Goal: Information Seeking & Learning: Learn about a topic

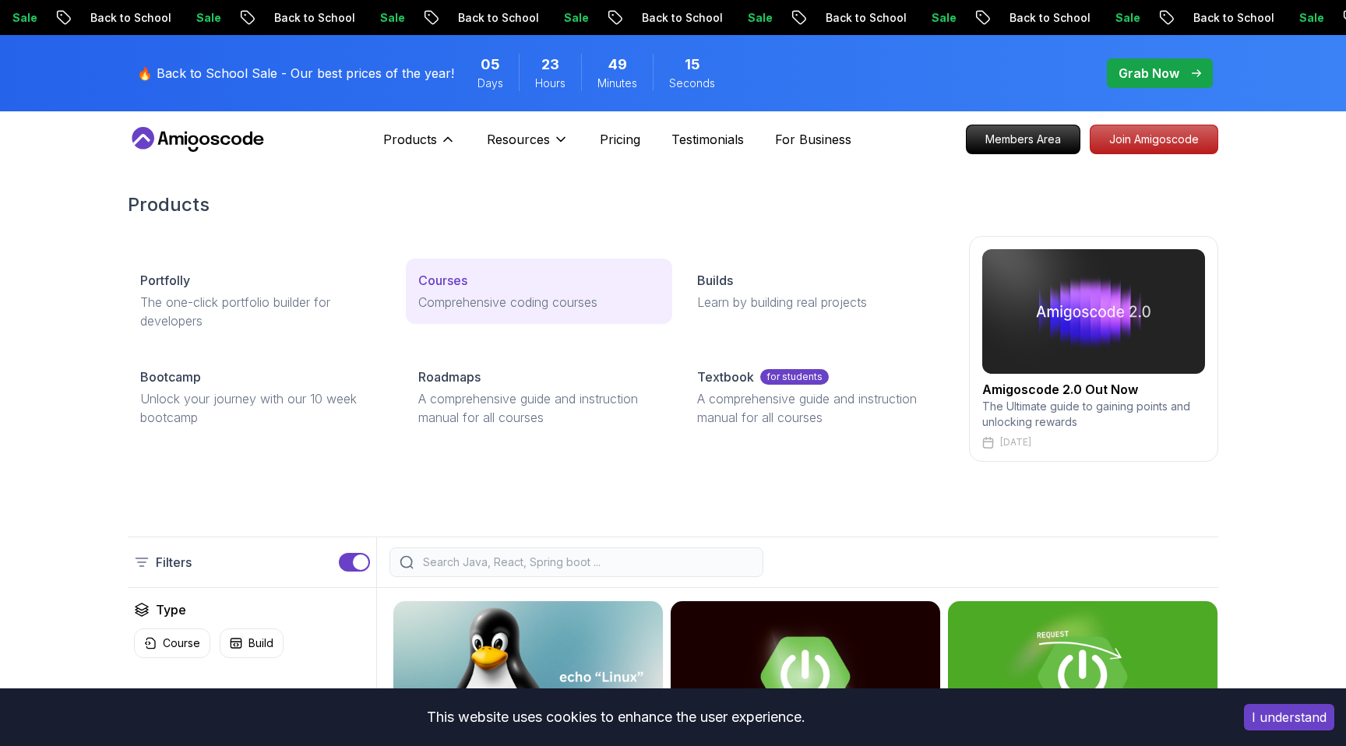
click at [445, 303] on p "Comprehensive coding courses" at bounding box center [538, 302] width 241 height 19
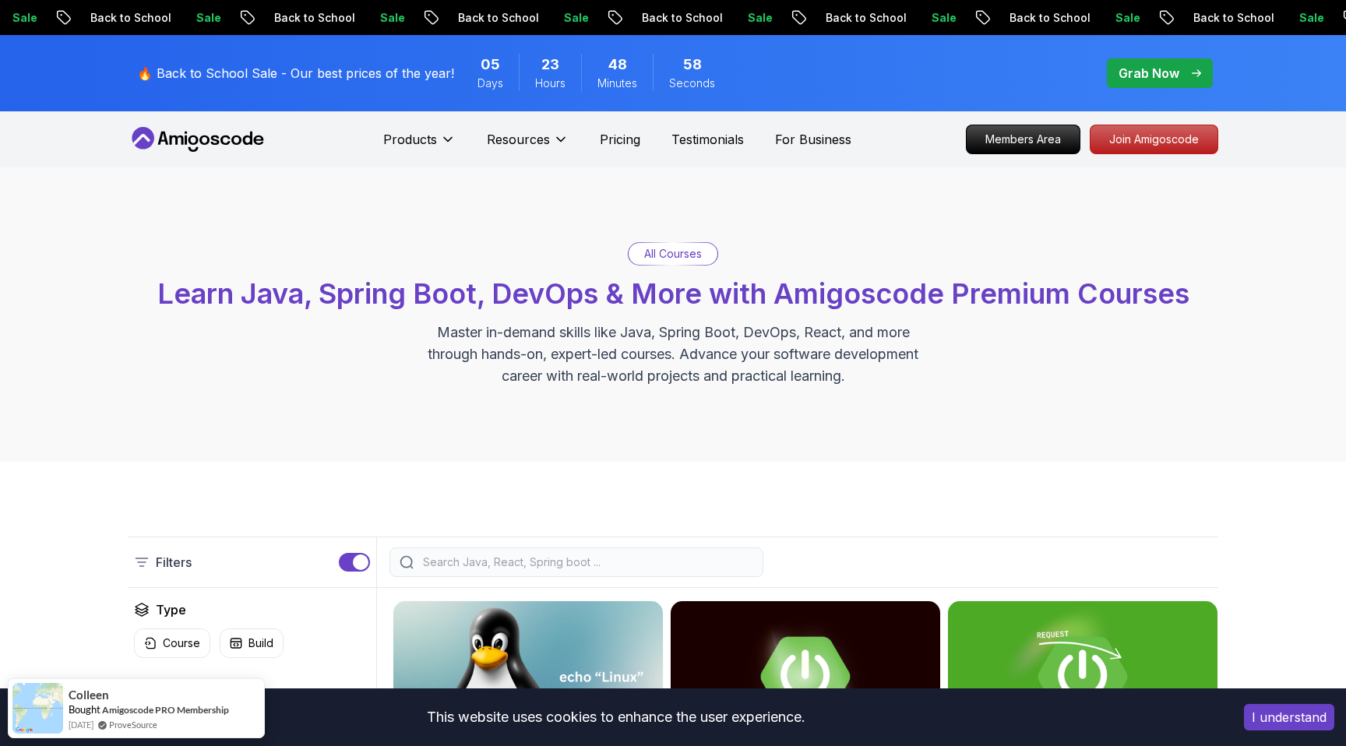
click at [449, 564] on input "search" at bounding box center [586, 563] width 333 height 16
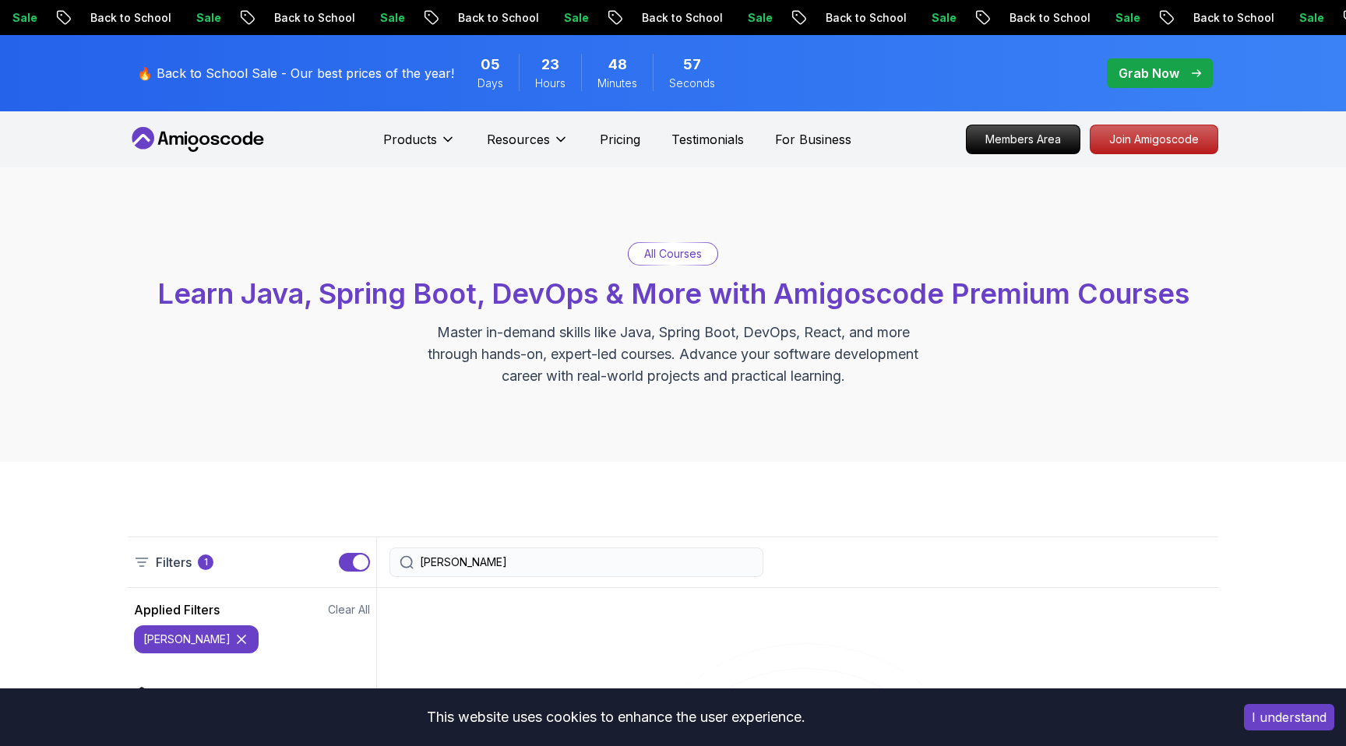
type input "gradle"
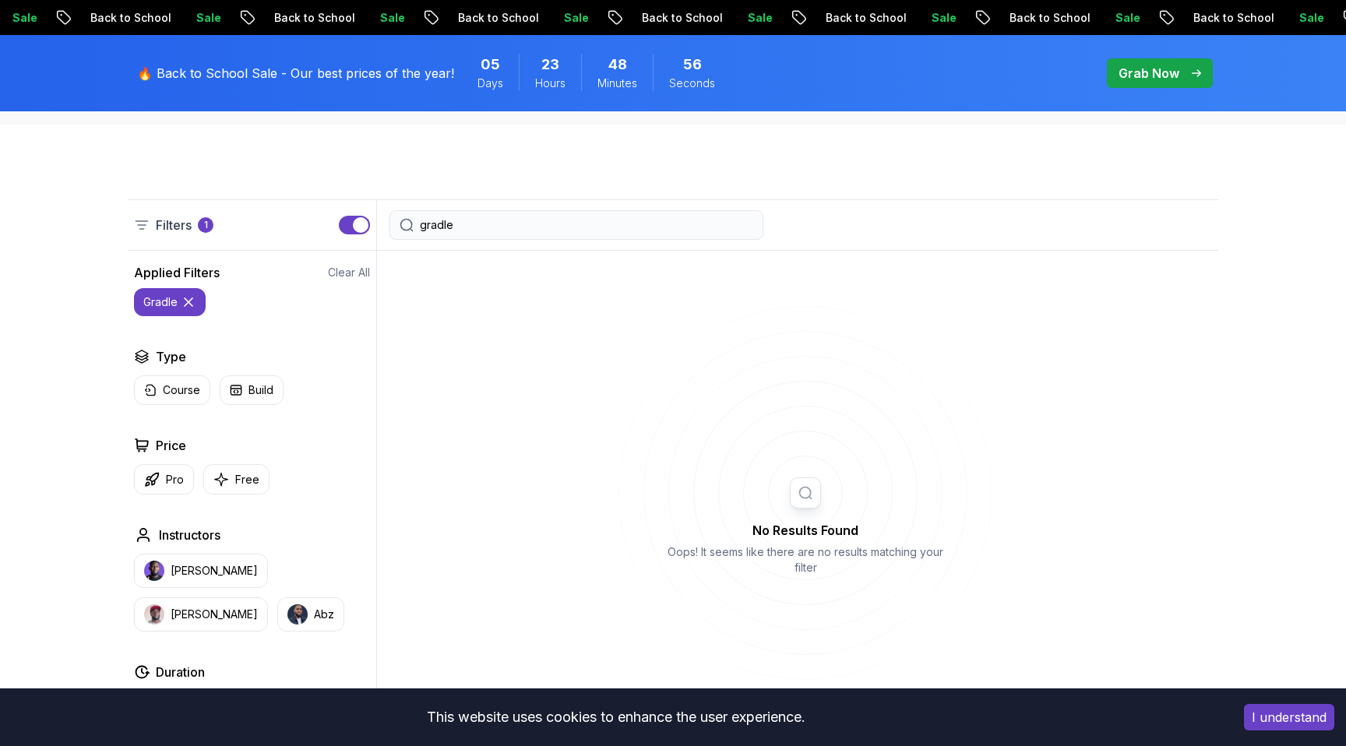
scroll to position [622, 0]
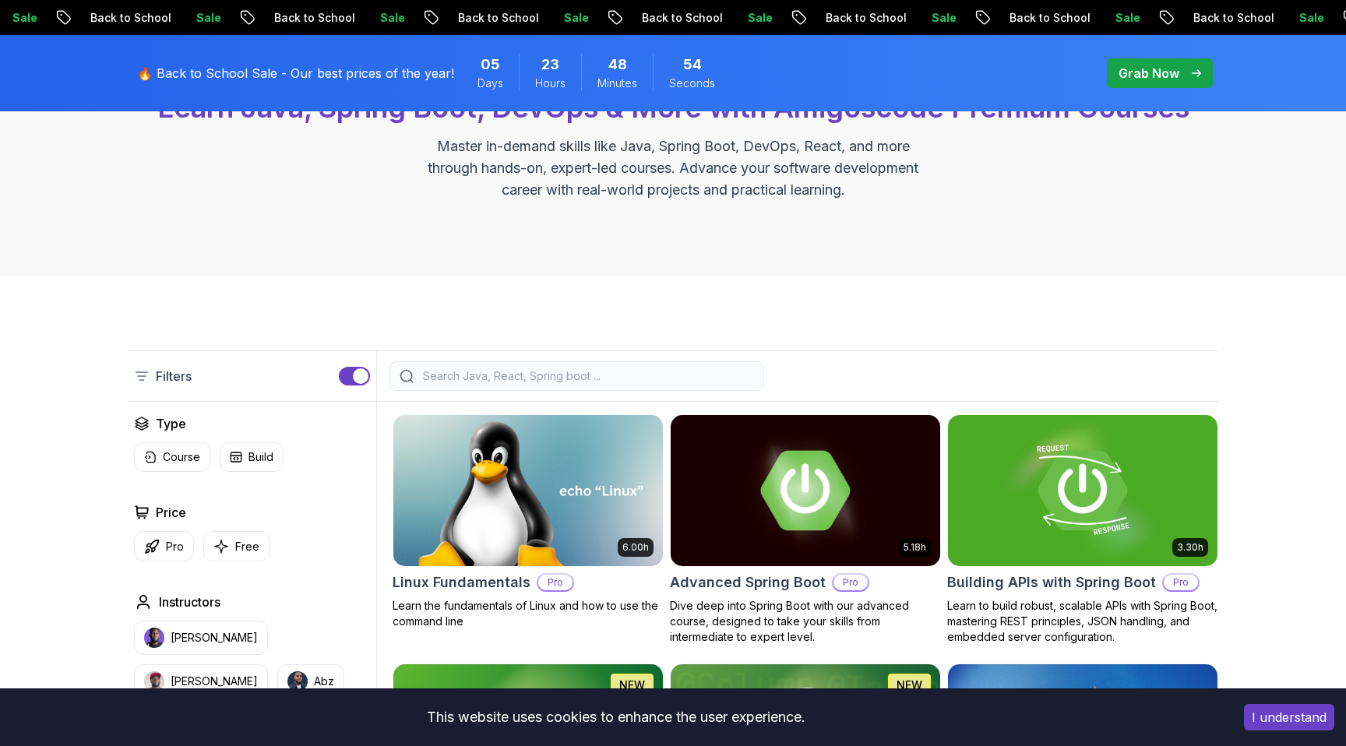
scroll to position [136, 0]
